Goal: Find specific page/section: Find specific page/section

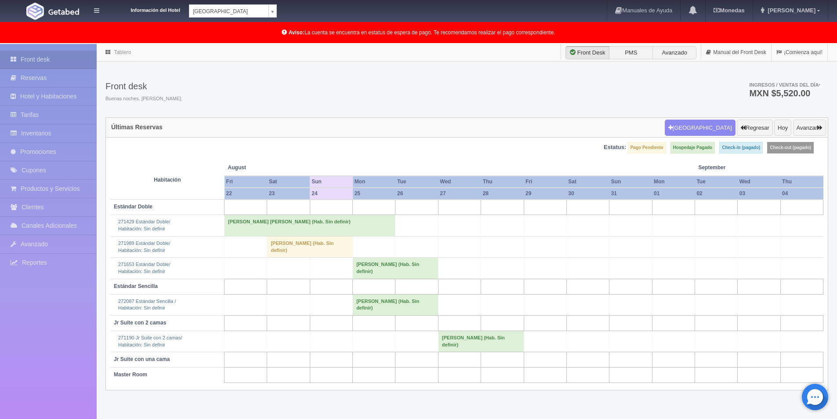
scroll to position [44, 0]
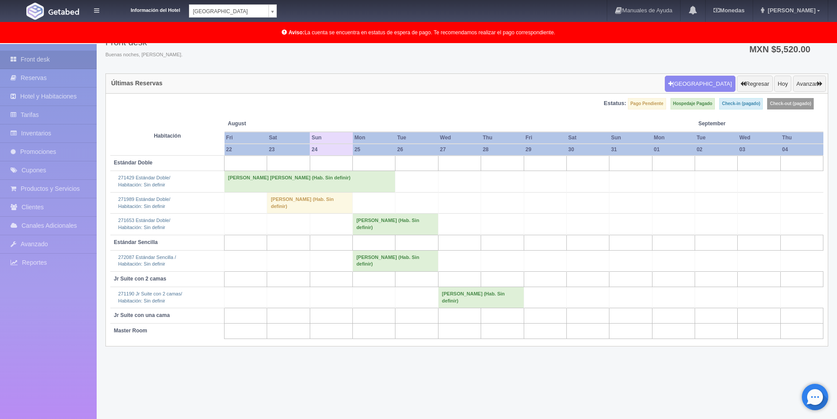
click at [267, 7] on body "Información del Hotel [GEOGRAPHIC_DATA] Campeche [GEOGRAPHIC_DATA] Campeche [GE…" at bounding box center [418, 210] width 837 height 420
select select "375"
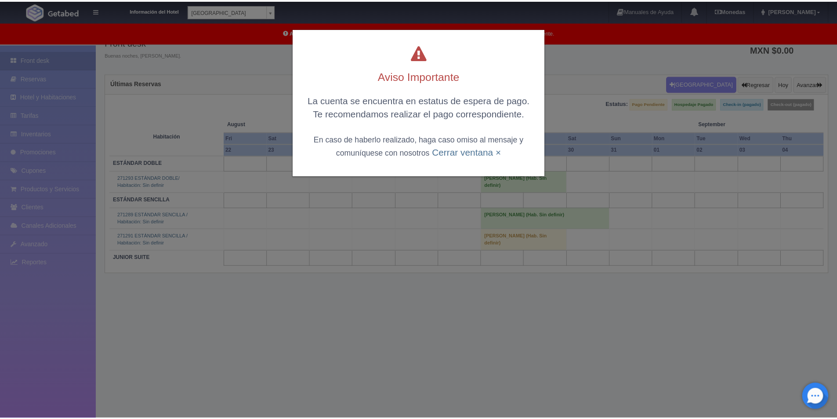
scroll to position [44, 0]
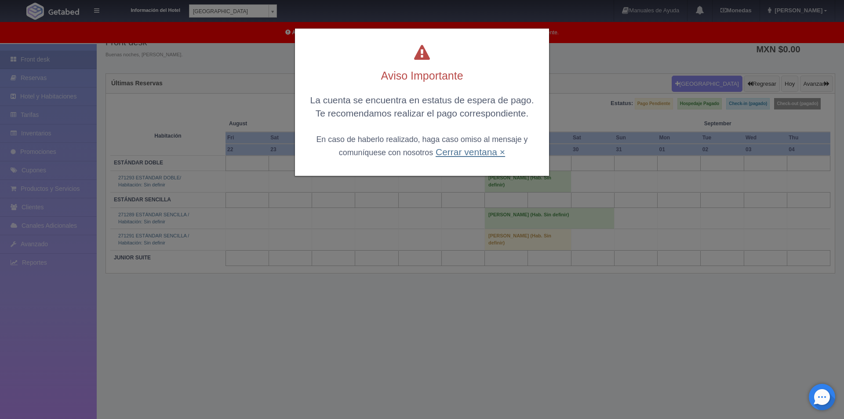
click at [493, 150] on link "Cerrar ventana ×" at bounding box center [470, 152] width 69 height 10
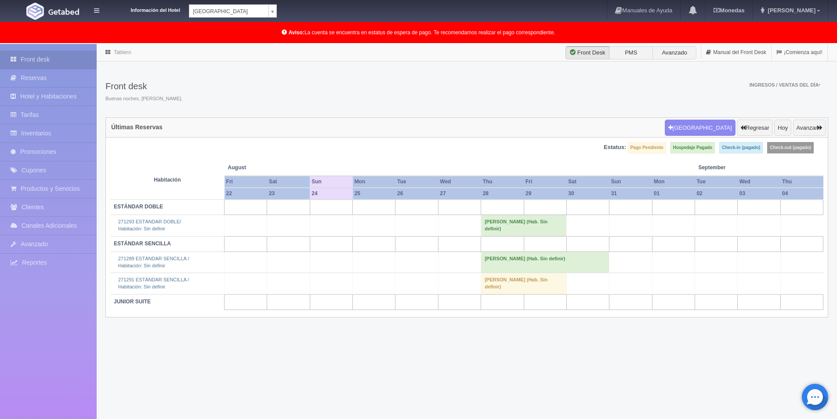
scroll to position [44, 0]
